Goal: Task Accomplishment & Management: Use online tool/utility

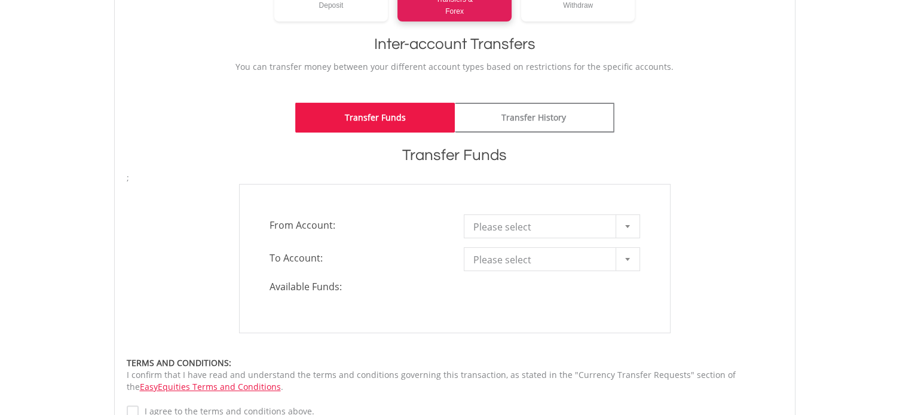
scroll to position [239, 0]
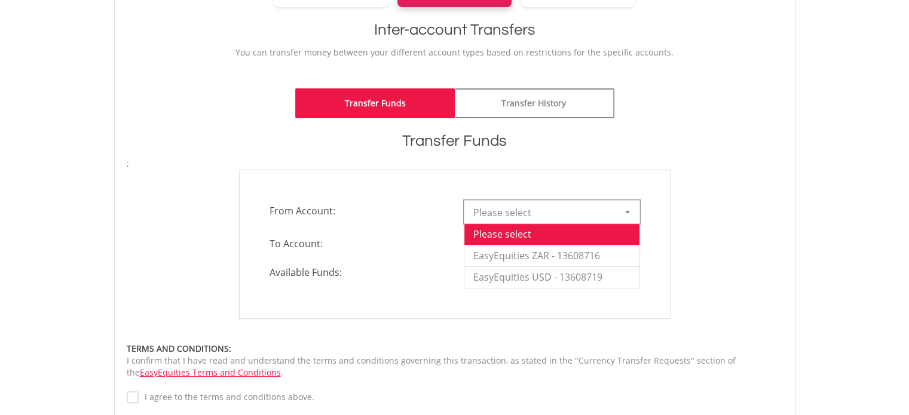
click at [630, 209] on div at bounding box center [627, 212] width 24 height 23
click at [578, 254] on li "EasyEquities ZAR - 13608716" at bounding box center [551, 256] width 175 height 22
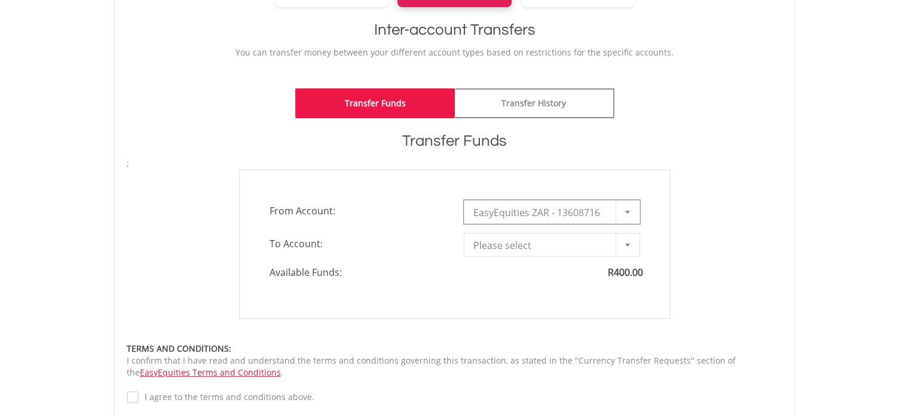
click at [623, 248] on div at bounding box center [627, 245] width 24 height 23
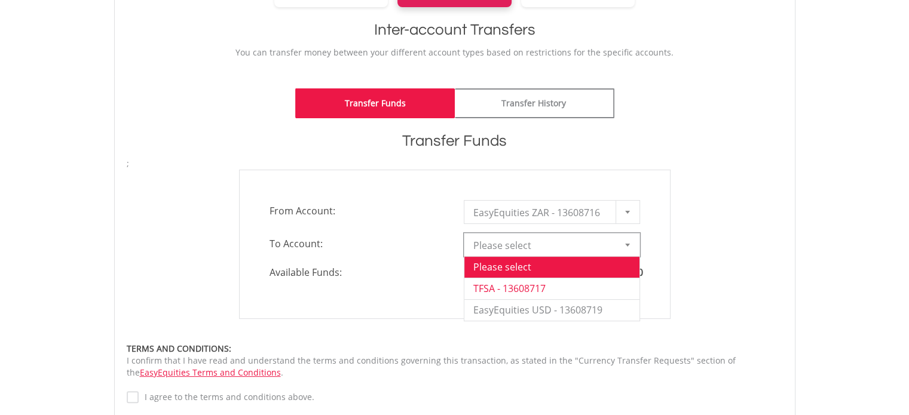
click at [582, 289] on li "TFSA - 13608717" at bounding box center [551, 289] width 175 height 22
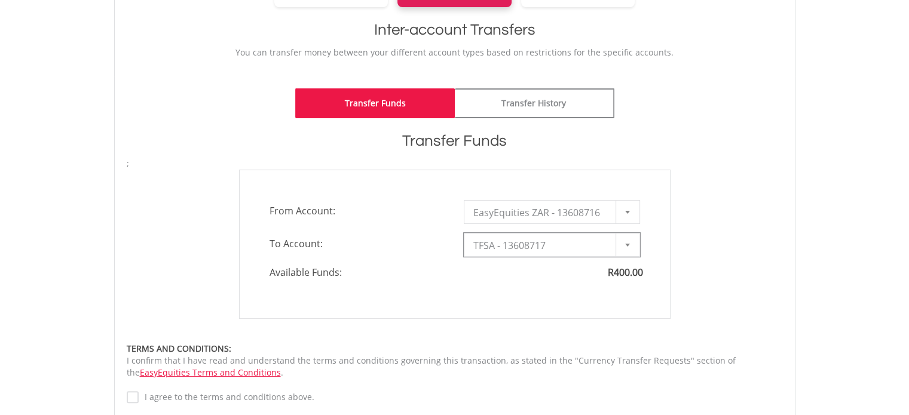
type input "*"
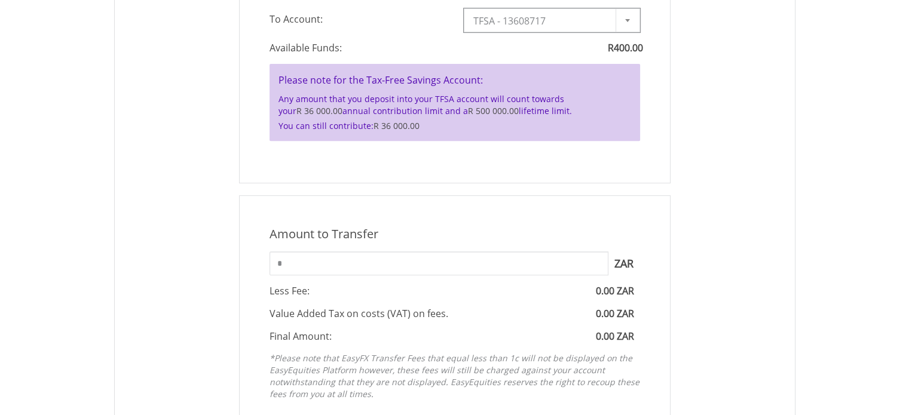
scroll to position [538, 0]
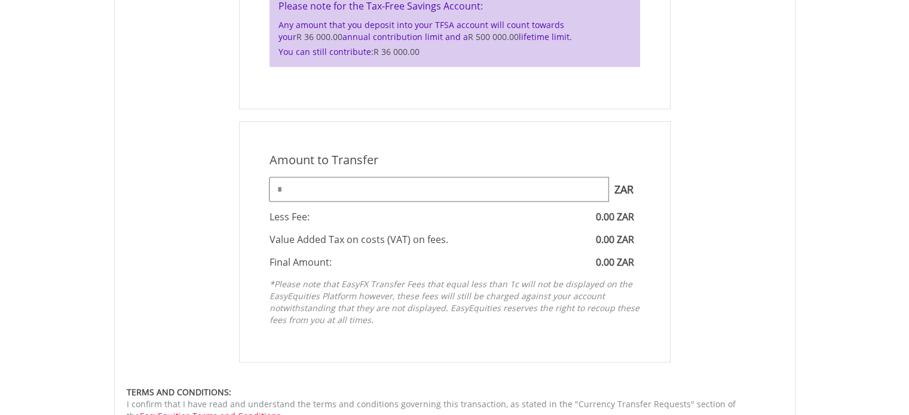
click at [293, 188] on input "*" at bounding box center [439, 189] width 339 height 24
type input "*"
type input "***"
click at [396, 279] on em "*Please note that EasyFX Transfer Fees that equal less than 1c will not be disp…" at bounding box center [455, 301] width 370 height 47
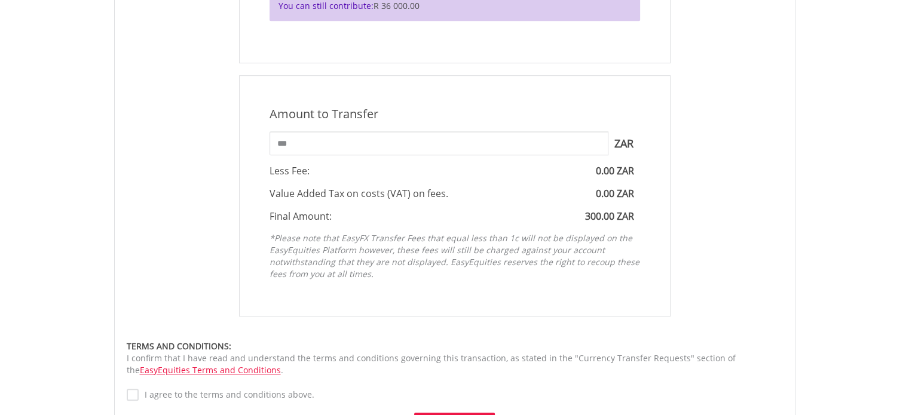
scroll to position [657, 0]
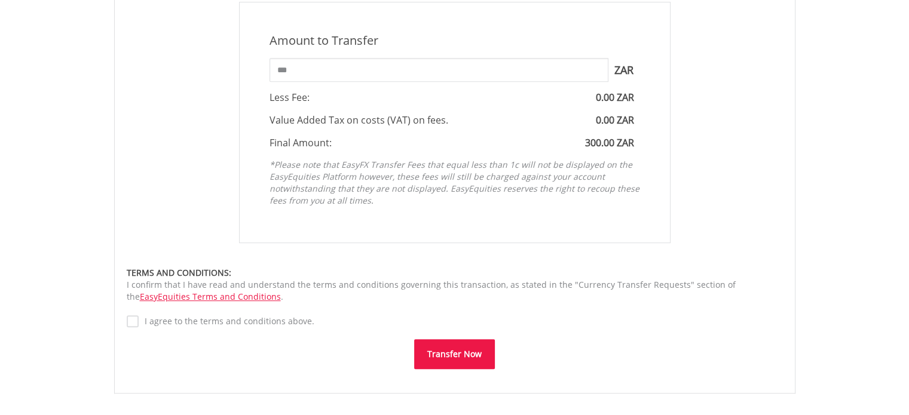
click at [454, 351] on button "Transfer Now" at bounding box center [454, 354] width 81 height 30
